Goal: Contribute content: Add original content to the website for others to see

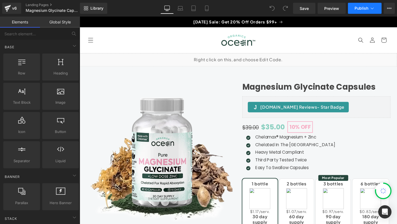
click at [373, 7] on icon at bounding box center [373, 9] width 6 height 6
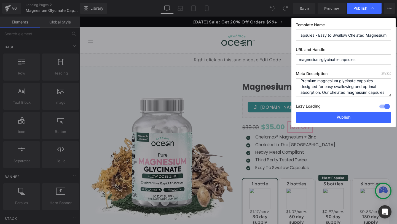
scroll to position [1, 0]
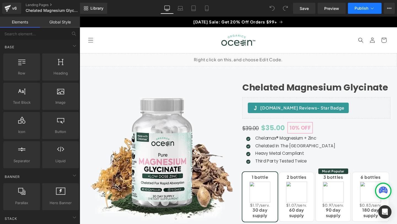
click at [376, 8] on button "Publish" at bounding box center [365, 8] width 34 height 11
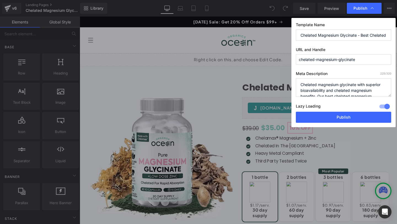
click at [348, 38] on input "Chelated Magnesium Glycinate - Best Chelated Magnesium for Absorption" at bounding box center [343, 35] width 95 height 11
click at [350, 34] on input "Chelated Magnesium Glycinate - Best Chelated Magnesium for Absorption" at bounding box center [343, 35] width 95 height 11
drag, startPoint x: 389, startPoint y: 36, endPoint x: 359, endPoint y: 37, distance: 29.5
click at [359, 37] on input "Chelated Magnesium Glycinate - Best Chelated Magnesium for Absorption" at bounding box center [343, 35] width 95 height 11
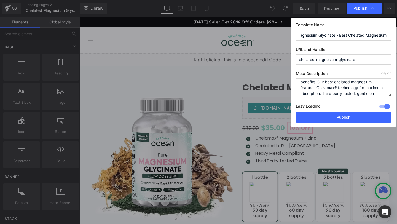
scroll to position [19, 0]
type input "Chelated Magnesium Glycinate - Best Chelated Magnesium"
drag, startPoint x: 322, startPoint y: 89, endPoint x: 359, endPoint y: 82, distance: 38.0
click at [359, 82] on textarea "Chelated magnesium glycinate with superior bioavailability and chelated magnesi…" at bounding box center [343, 87] width 95 height 18
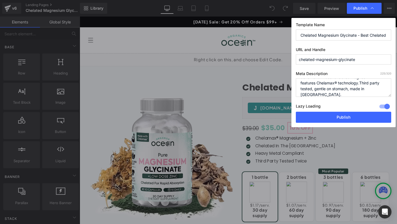
scroll to position [17, 0]
type textarea "Chelated magnesium glycinate with superior bioavailability and chelated magnesi…"
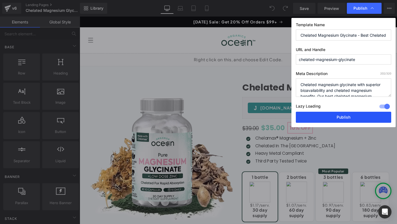
click at [345, 118] on button "Publish" at bounding box center [343, 117] width 95 height 11
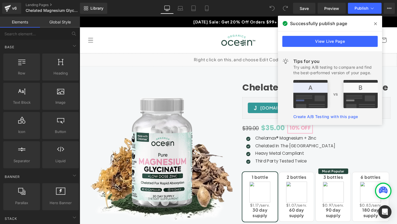
click at [376, 22] on icon at bounding box center [375, 24] width 3 height 4
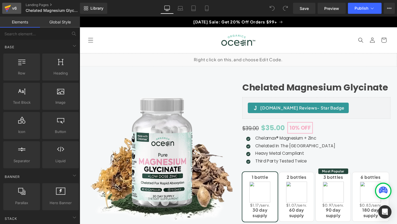
click at [12, 7] on div "v6" at bounding box center [14, 8] width 7 height 7
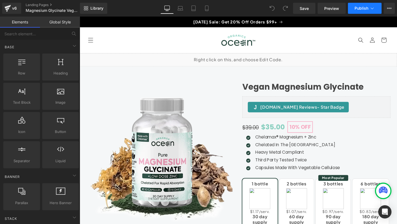
click at [374, 12] on button "Publish" at bounding box center [365, 8] width 34 height 11
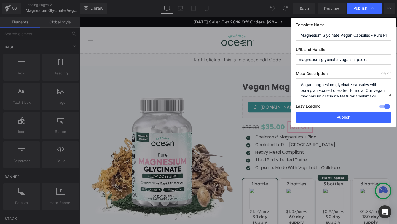
click at [348, 38] on input "Magnesium Glycinate Vegan Capsules - Pure Plant-Based Formula" at bounding box center [343, 35] width 95 height 11
click at [346, 34] on input "Magnesium Glycinate Vegan Capsules - Pure Plant-Based Formula" at bounding box center [343, 35] width 95 height 11
click at [301, 35] on input "Magnesium Glycinate Capsules - Pure Plant-Based Formula" at bounding box center [343, 35] width 95 height 11
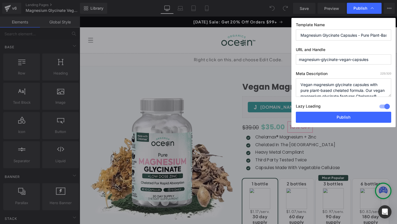
paste input "Vegan"
type input "Vegan Magnesium Glycinate Capsules - Pure Plant-Based Formula"
click at [331, 116] on button "Publish" at bounding box center [343, 117] width 95 height 11
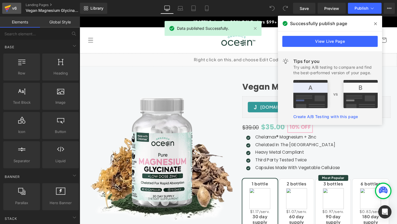
click at [14, 8] on div "v6" at bounding box center [14, 8] width 7 height 7
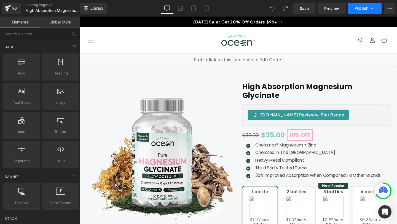
click at [373, 8] on icon at bounding box center [373, 9] width 6 height 6
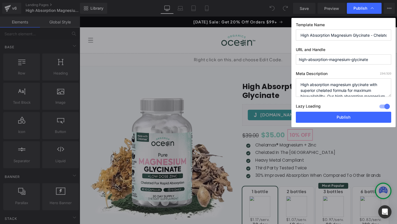
click at [354, 35] on input "High Absorption Magnesium Glycinate - Chelated for Maximum Bioavailability" at bounding box center [343, 35] width 95 height 11
drag, startPoint x: 367, startPoint y: 36, endPoint x: 347, endPoint y: 35, distance: 20.4
click at [347, 35] on input "High Absorption Magnesium Glycinate - Chelated for Maximum Bioavailability" at bounding box center [343, 35] width 95 height 11
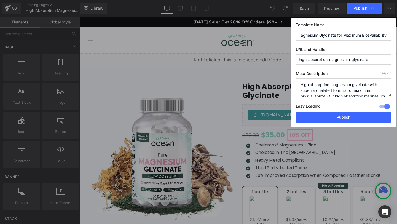
type input "High Absorption Magnesium Glycinate for Maximum Bioavailability"
click at [326, 91] on textarea "High absorption magnesium glycinate with superior chelated formula for maximum …" at bounding box center [343, 87] width 95 height 18
type textarea "High absorption magnesium glycinate with superior formula for maximum bioavaila…"
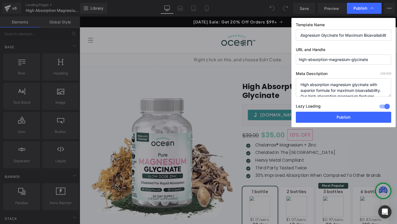
scroll to position [0, 35]
click at [331, 116] on button "Publish" at bounding box center [343, 117] width 95 height 11
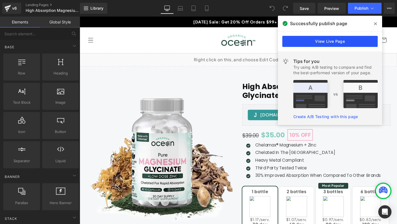
click at [339, 39] on link "View Live Page" at bounding box center [329, 41] width 95 height 11
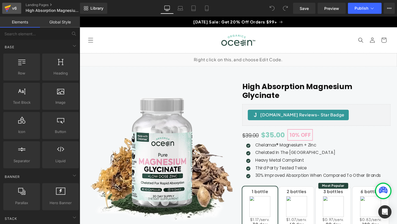
click at [9, 9] on icon at bounding box center [7, 8] width 7 height 14
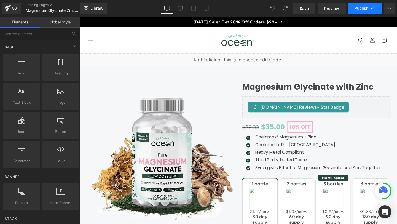
click at [375, 6] on button "Publish" at bounding box center [365, 8] width 34 height 11
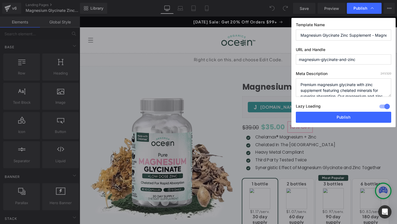
click at [341, 35] on input "Magnesium Glycinate Zinc Supplement - Magnesium and Zinc" at bounding box center [343, 35] width 95 height 11
type input "Magnesium Glycinate with Zinc Supplement - Magnesium and Zinc"
click at [330, 117] on button "Publish" at bounding box center [343, 117] width 95 height 11
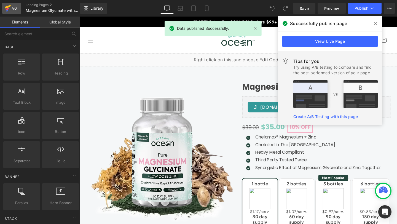
click at [7, 7] on icon at bounding box center [8, 7] width 6 height 4
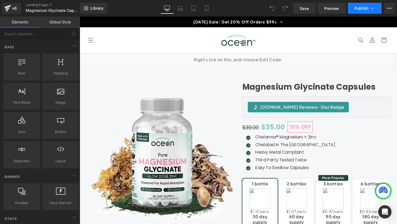
click at [375, 7] on icon at bounding box center [373, 9] width 6 height 6
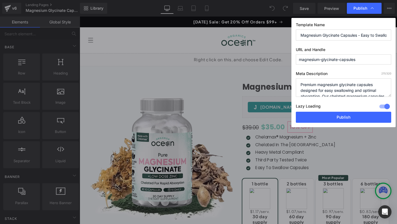
click at [352, 36] on input "Magnesium Glycinate Capsules - Easy to Swallow Chelated Magnesium" at bounding box center [343, 35] width 95 height 11
paste input "Magnesium Glycinate Pills – Organics Ocean"
type input "Magnesium Glycinate Capsules - Easy to Swallow Magnesium Glycinate Pills – Orga…"
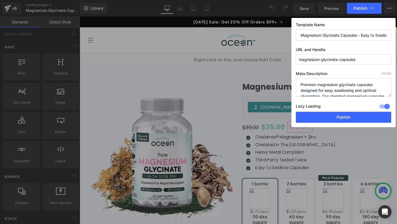
scroll to position [0, 87]
click at [325, 116] on button "Publish" at bounding box center [343, 117] width 95 height 11
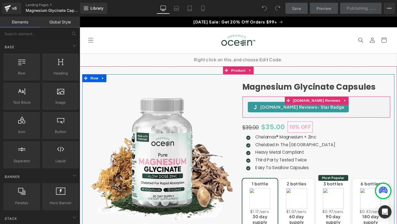
scroll to position [0, 0]
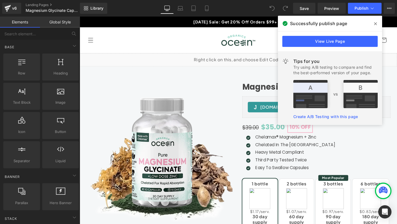
click at [377, 23] on span at bounding box center [375, 23] width 9 height 9
